Goal: Transaction & Acquisition: Purchase product/service

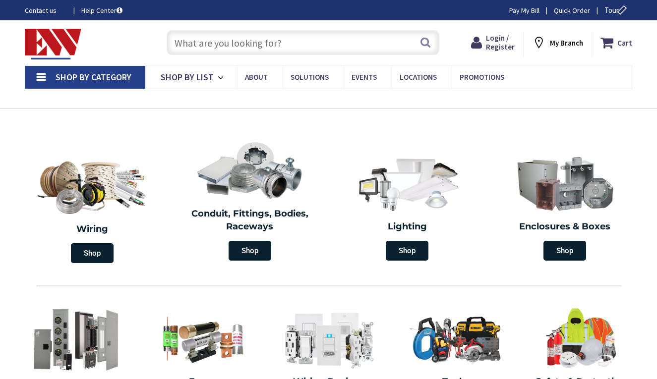
click at [301, 37] on input "text" at bounding box center [302, 42] width 273 height 25
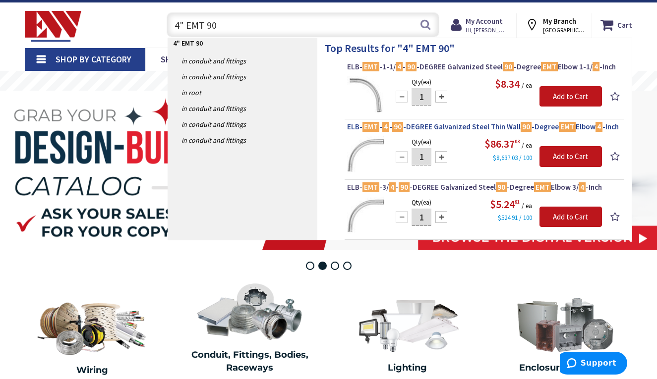
scroll to position [19, 0]
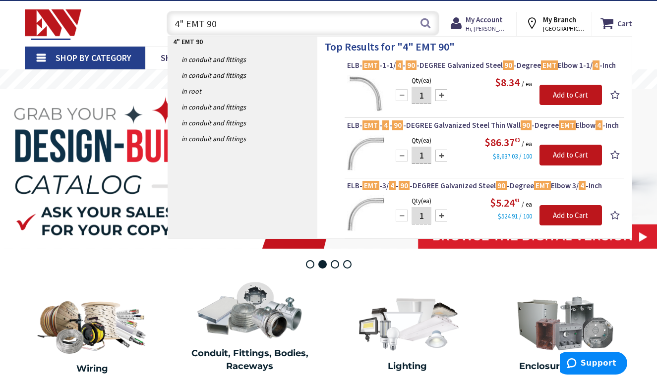
type input "4" EMT 90"
click at [426, 155] on input "1" at bounding box center [421, 155] width 20 height 17
type input "12"
click at [563, 146] on input "Add to Cart" at bounding box center [570, 155] width 62 height 21
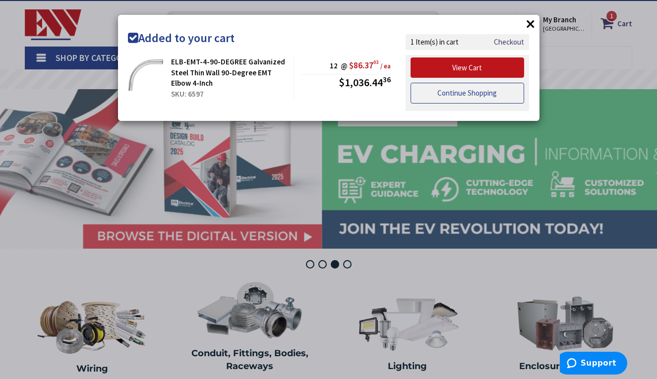
click at [455, 93] on link "Continue Shopping" at bounding box center [467, 93] width 114 height 21
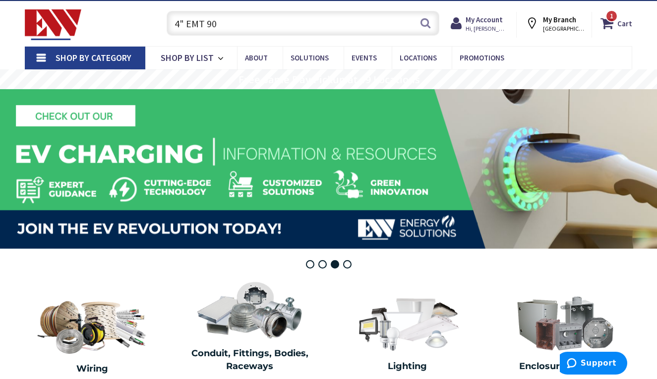
click at [232, 23] on input "4" EMT 90" at bounding box center [302, 23] width 273 height 25
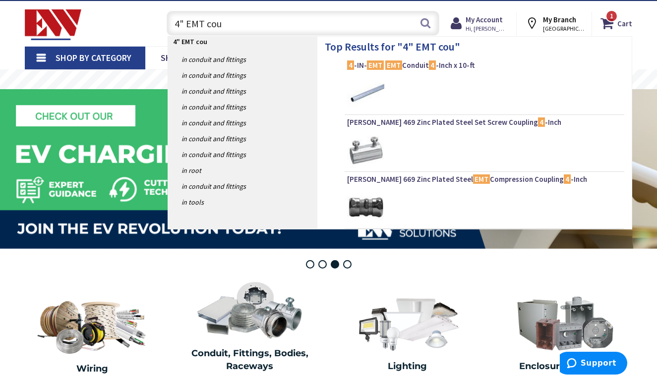
type input "4" EMT coup"
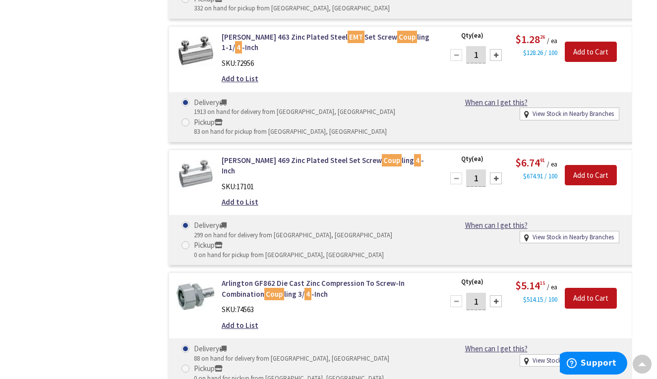
scroll to position [947, 0]
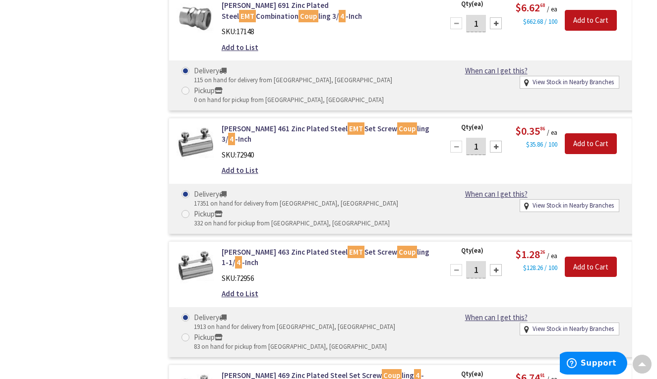
click at [480, 138] on input "1" at bounding box center [476, 146] width 20 height 17
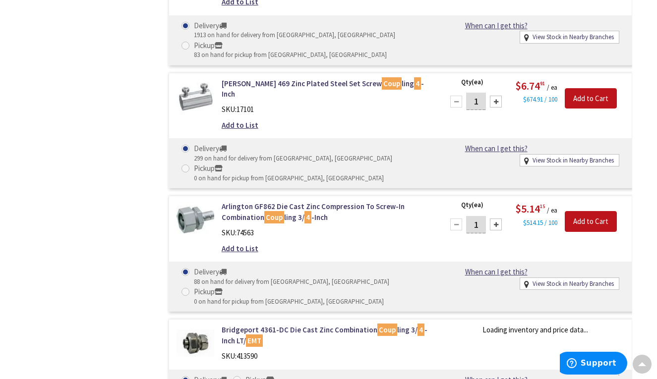
scroll to position [1243, 0]
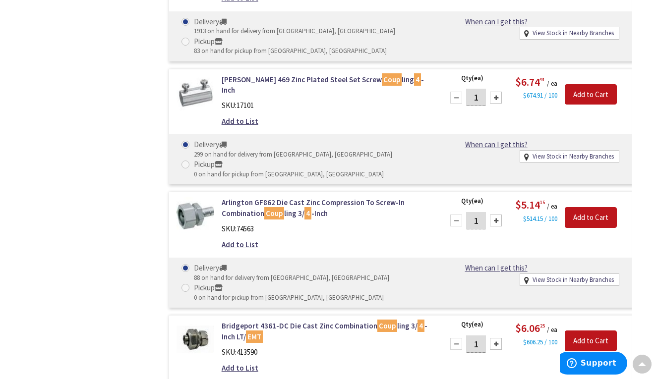
click at [480, 89] on input "1" at bounding box center [476, 97] width 20 height 17
type input "50"
click at [603, 84] on input "Add to Cart" at bounding box center [590, 94] width 52 height 21
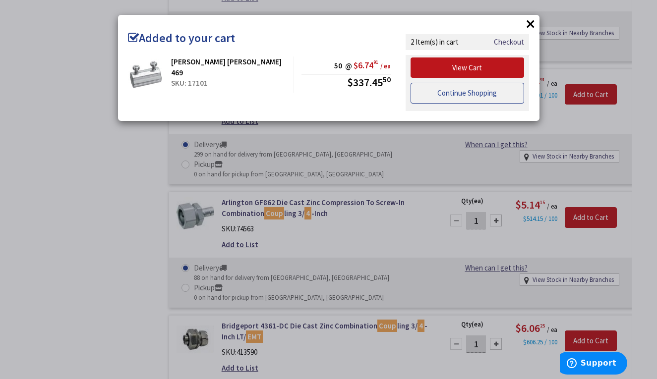
click at [451, 91] on link "Continue Shopping" at bounding box center [467, 93] width 114 height 21
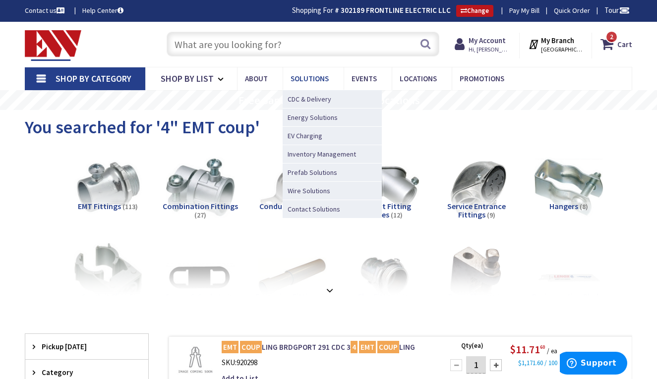
scroll to position [0, 0]
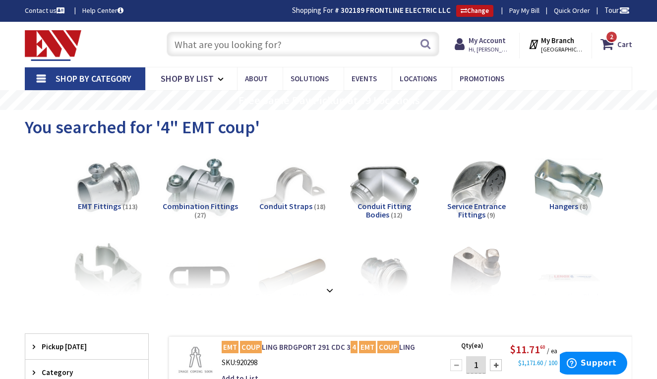
click at [263, 50] on input "text" at bounding box center [302, 44] width 273 height 25
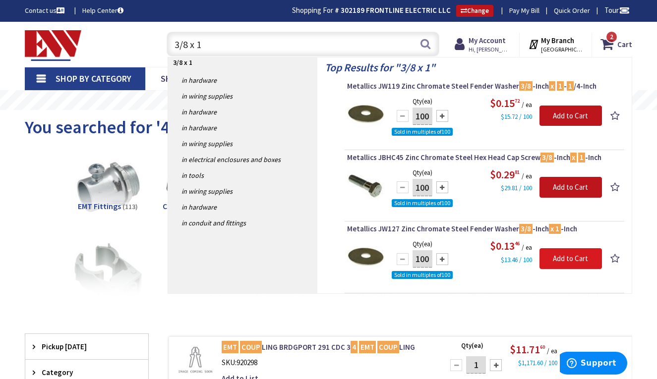
click at [563, 256] on input "Add to Cart" at bounding box center [570, 258] width 62 height 21
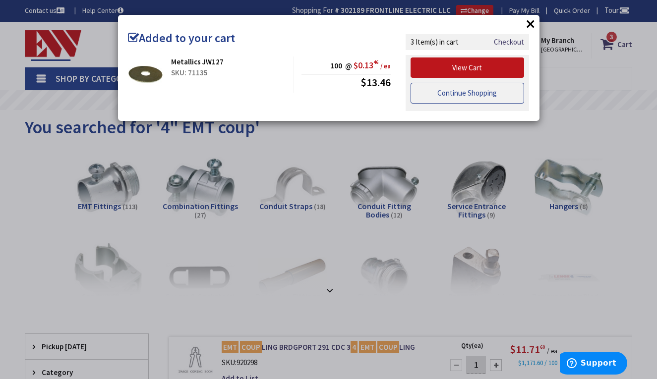
click at [463, 96] on link "Continue Shopping" at bounding box center [467, 93] width 114 height 21
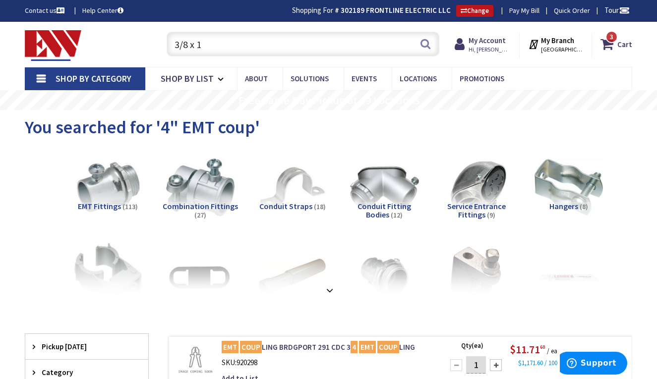
click at [223, 40] on input "3/8 x 1" at bounding box center [302, 44] width 273 height 25
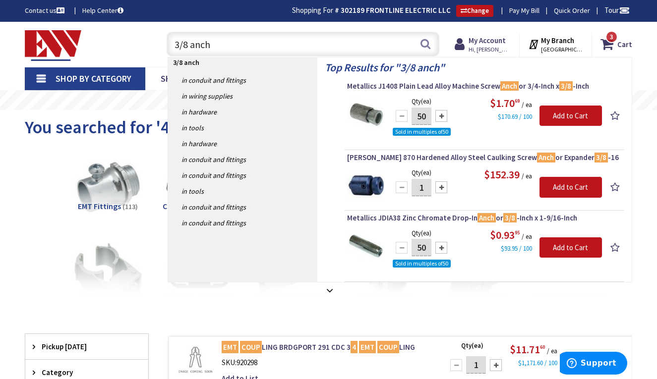
type input "3/8 anch"
click at [441, 247] on div at bounding box center [441, 248] width 12 height 12
type input "100"
click at [562, 246] on input "Add to Cart" at bounding box center [570, 247] width 62 height 21
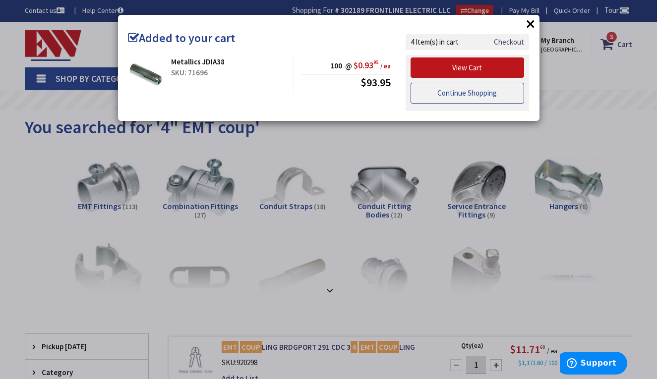
click at [457, 87] on link "Continue Shopping" at bounding box center [467, 93] width 114 height 21
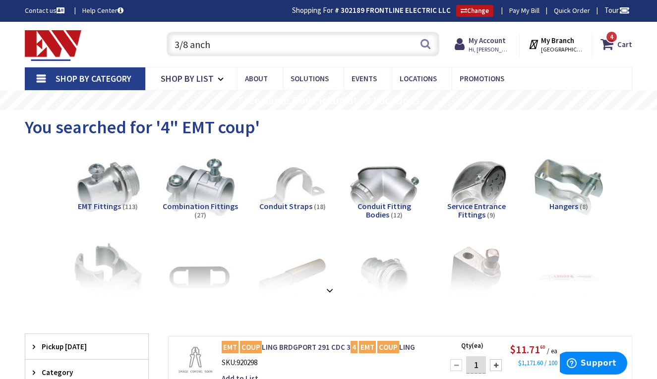
click at [231, 43] on input "3/8 anch" at bounding box center [302, 44] width 273 height 25
type input "3"
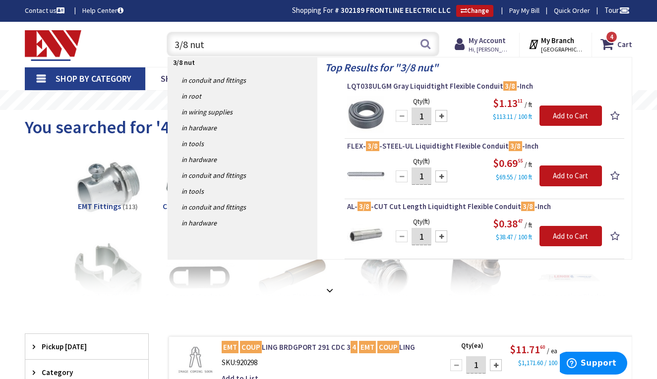
type input "3/8 nuts"
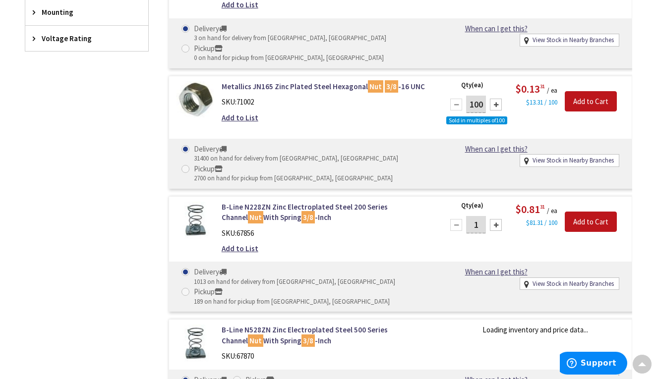
scroll to position [621, 0]
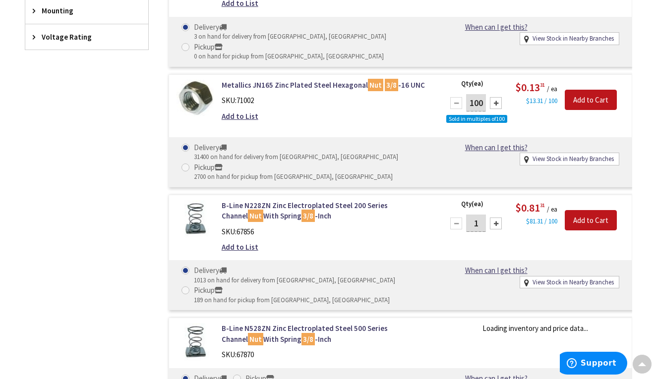
click at [497, 97] on div at bounding box center [496, 103] width 12 height 12
type input "200"
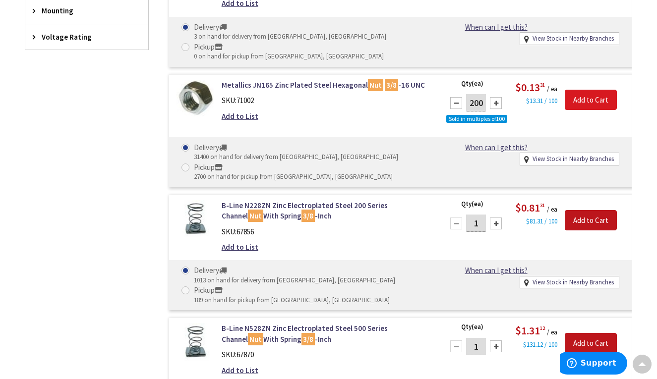
click at [588, 93] on input "Add to Cart" at bounding box center [590, 100] width 52 height 21
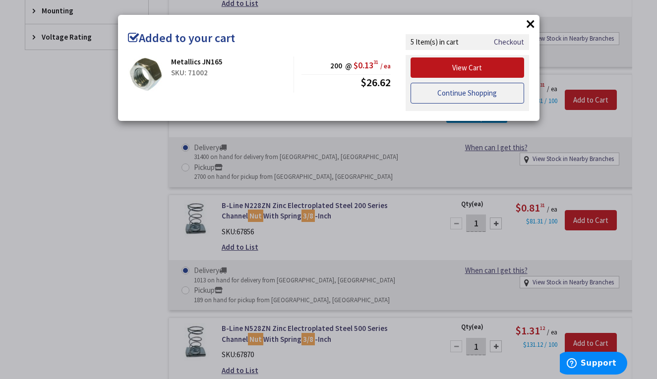
click at [476, 94] on link "Continue Shopping" at bounding box center [467, 93] width 114 height 21
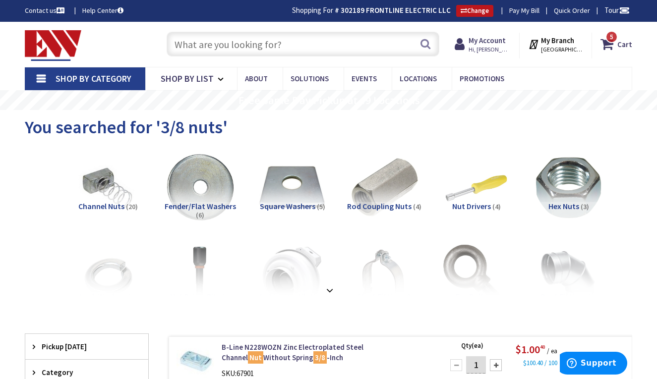
scroll to position [0, 0]
click at [251, 45] on input "text" at bounding box center [302, 44] width 273 height 25
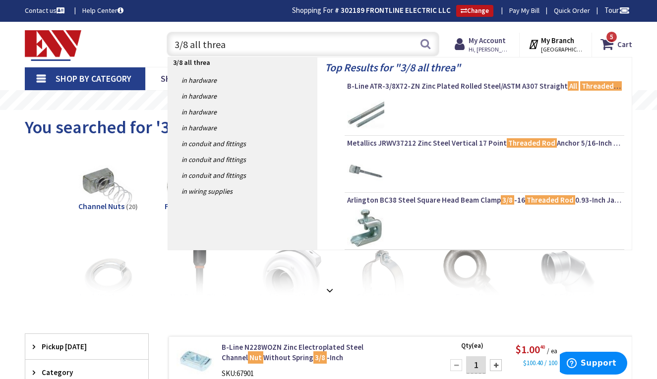
type input "3/8 all thread"
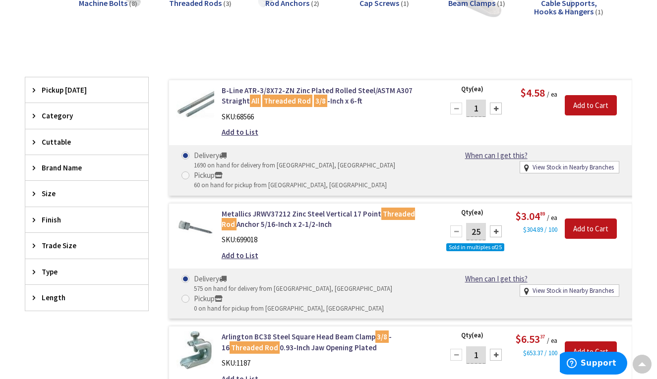
scroll to position [202, 0]
click at [480, 108] on input "1" at bounding box center [476, 107] width 20 height 17
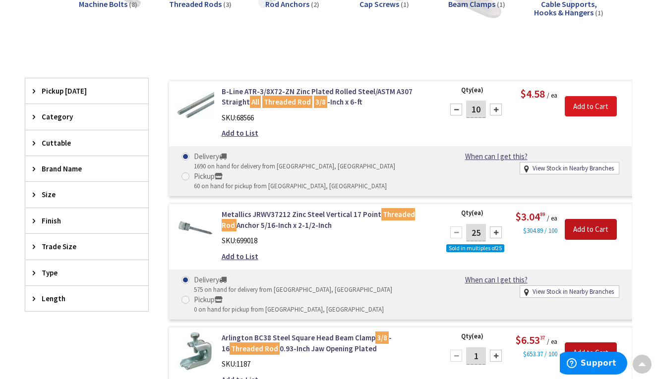
type input "10"
click at [588, 110] on input "Add to Cart" at bounding box center [590, 106] width 52 height 21
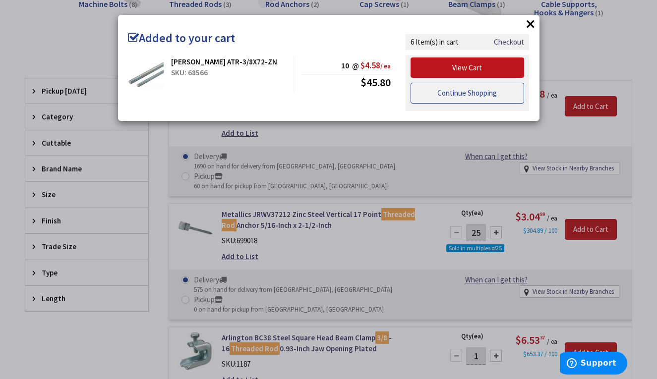
click at [454, 98] on link "Continue Shopping" at bounding box center [467, 93] width 114 height 21
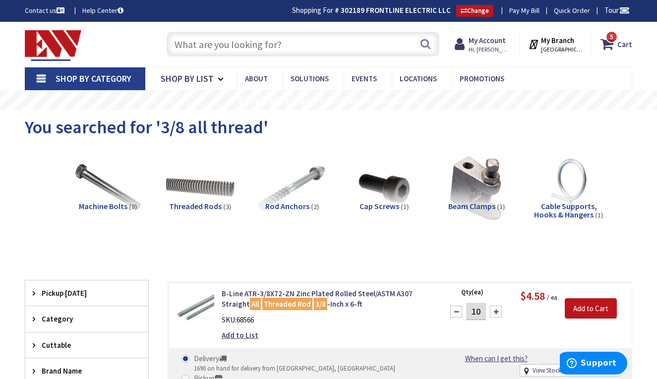
scroll to position [0, 0]
click at [247, 44] on input "text" at bounding box center [302, 44] width 273 height 25
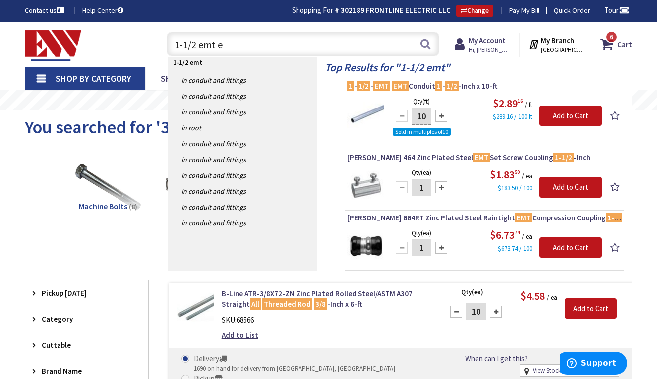
type input "1-1/2 emt el"
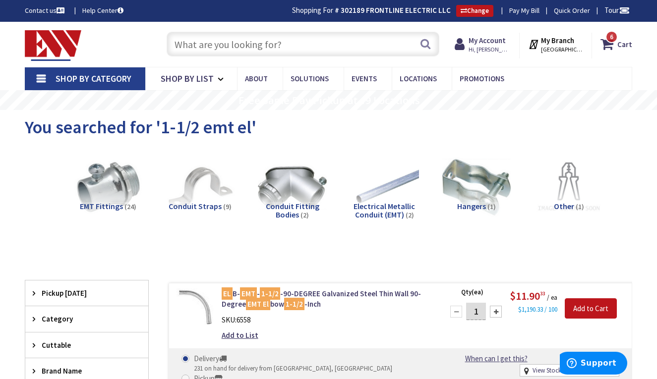
click at [256, 51] on input "text" at bounding box center [302, 44] width 273 height 25
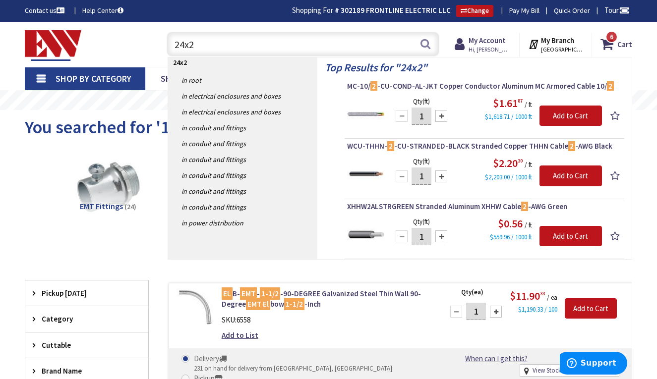
type input "24x24"
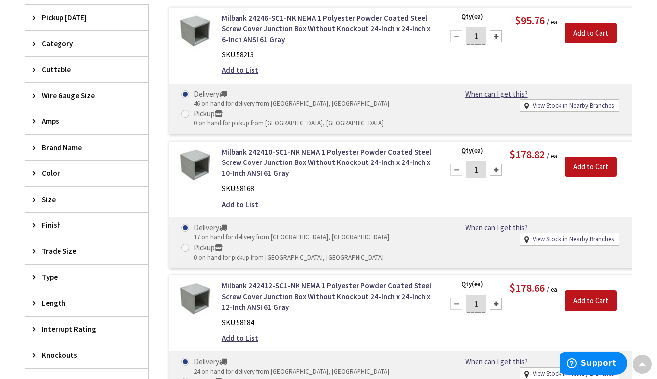
scroll to position [330, 0]
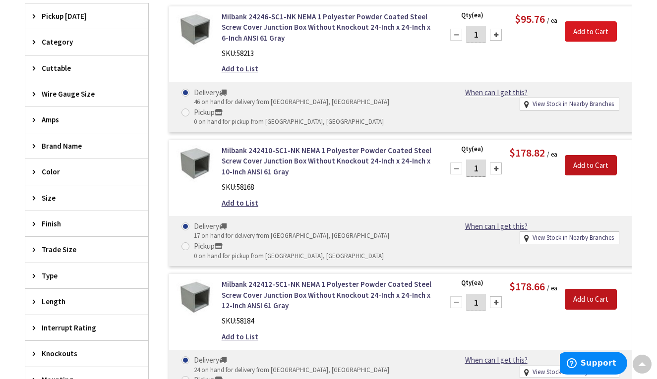
click at [585, 37] on input "Add to Cart" at bounding box center [590, 31] width 52 height 21
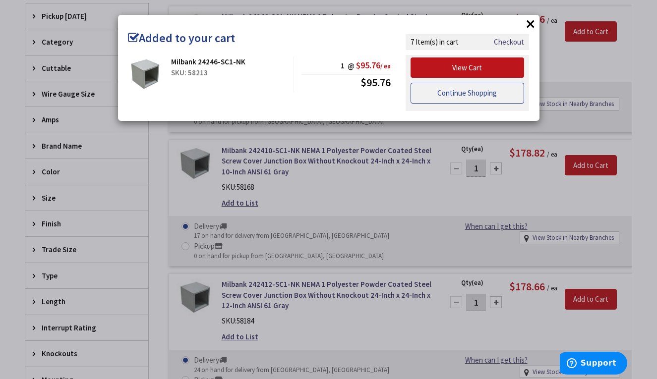
click at [470, 94] on link "Continue Shopping" at bounding box center [467, 93] width 114 height 21
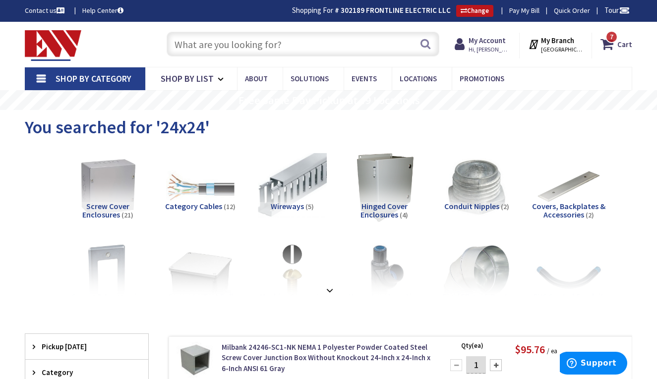
scroll to position [0, 0]
click at [614, 42] on span "7 7 items" at bounding box center [611, 37] width 12 height 12
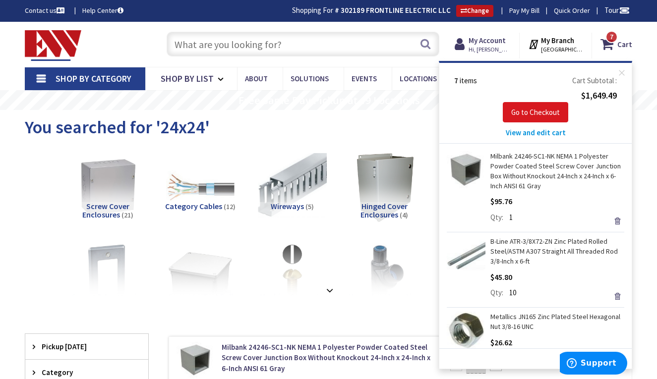
click at [537, 113] on span "Go to Checkout" at bounding box center [535, 112] width 49 height 9
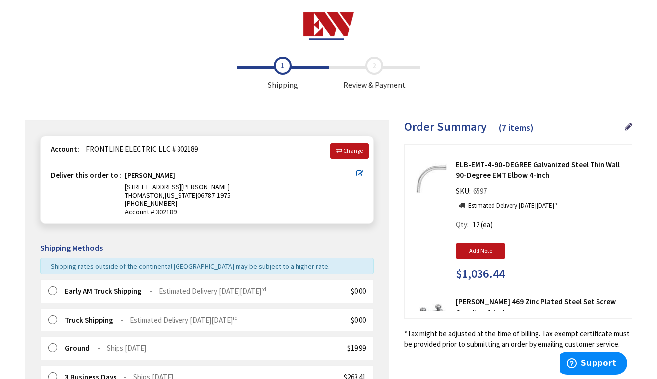
click at [54, 286] on label at bounding box center [55, 291] width 15 height 10
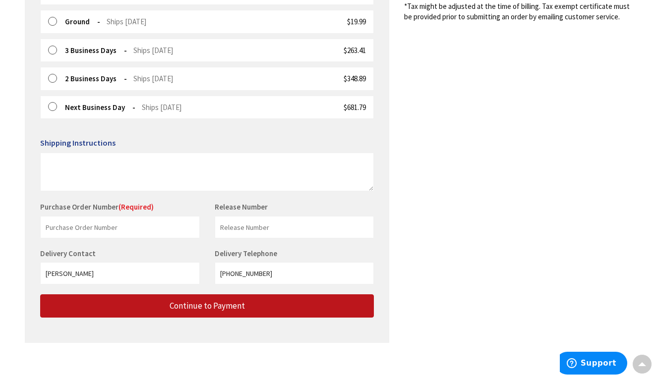
scroll to position [327, 0]
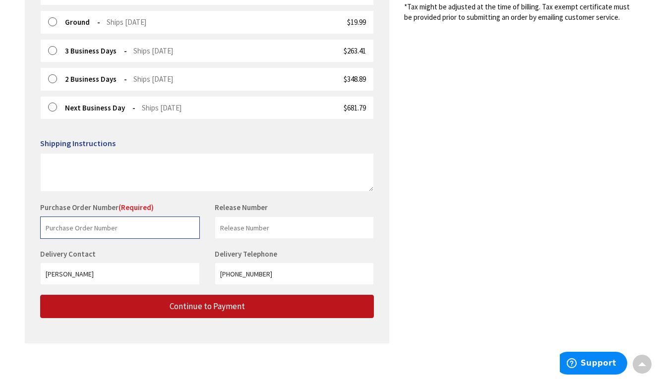
click at [98, 227] on input "text" at bounding box center [120, 228] width 160 height 22
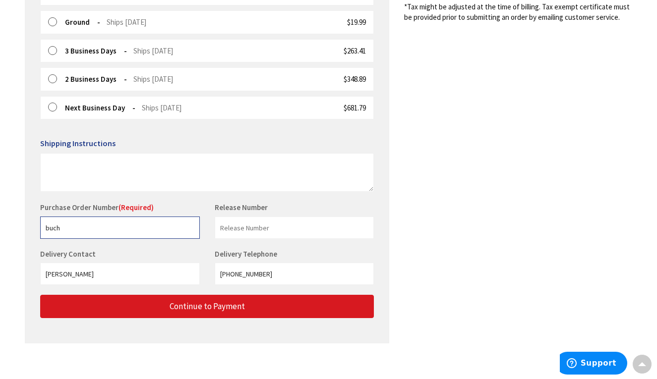
type input "buch"
click at [153, 303] on button "Continue to Payment" at bounding box center [206, 306] width 333 height 23
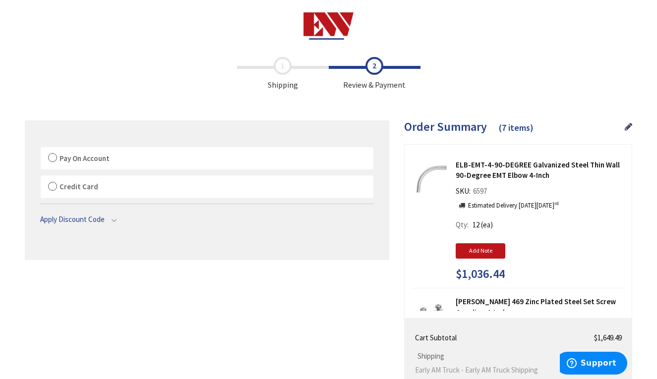
click at [52, 156] on label "Pay On Account" at bounding box center [207, 158] width 332 height 23
click at [41, 149] on input "Pay On Account" at bounding box center [41, 149] width 0 height 0
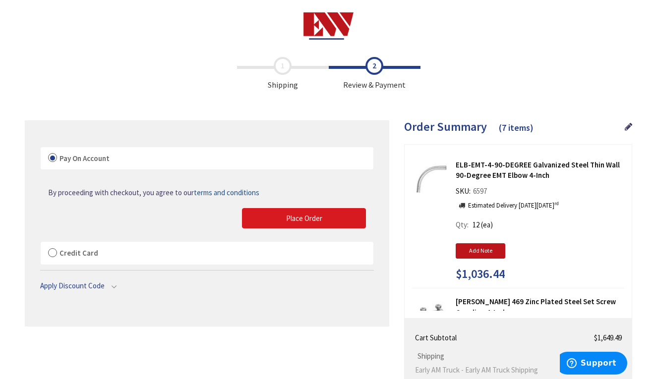
click at [303, 211] on button "Place Order" at bounding box center [304, 218] width 124 height 21
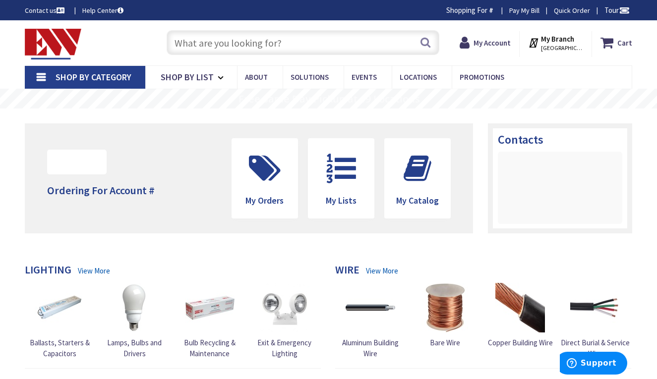
drag, startPoint x: 0, startPoint y: 0, endPoint x: 328, endPoint y: 43, distance: 330.8
click at [328, 43] on input "text" at bounding box center [302, 42] width 273 height 25
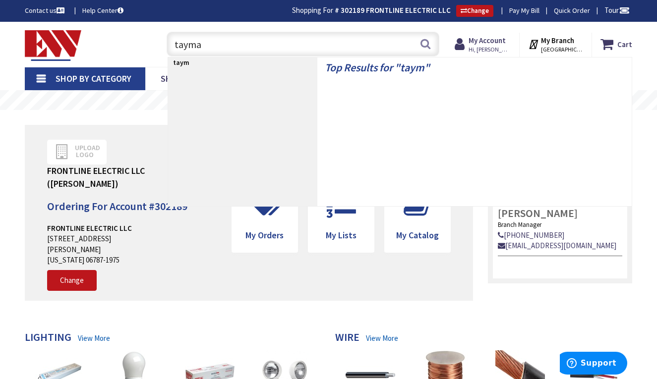
type input "taymac"
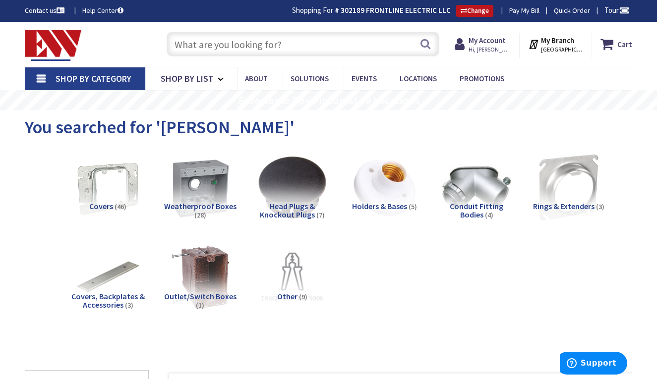
click at [234, 50] on input "text" at bounding box center [302, 44] width 273 height 25
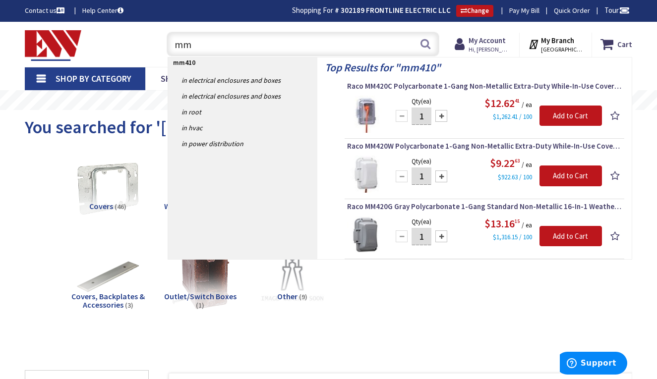
type input "m"
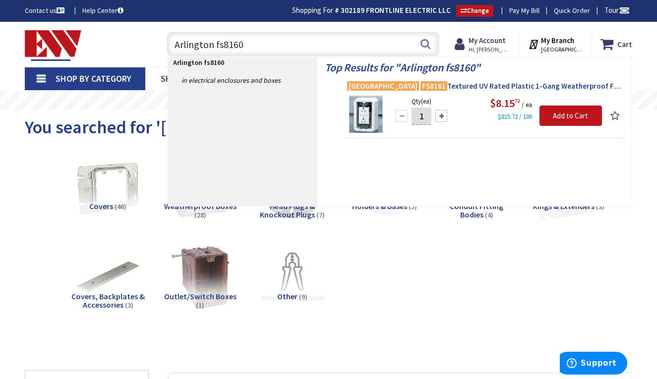
type input "Arlington fs8160"
click at [467, 86] on span "Arlington FS8161 Textured UV Rated Plastic 1-Gang Weatherproof FS Box 3.312-Inc…" at bounding box center [484, 86] width 275 height 10
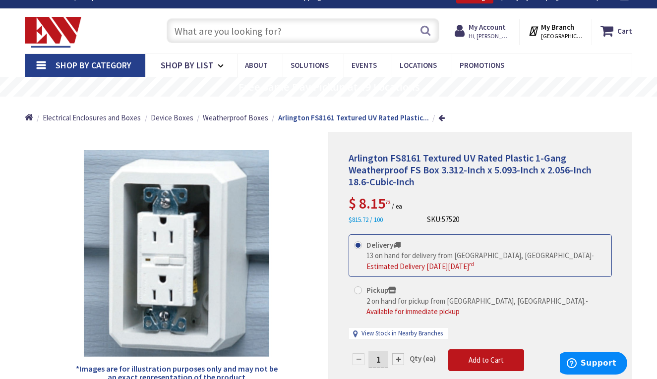
scroll to position [13, 0]
